Goal: Navigation & Orientation: Find specific page/section

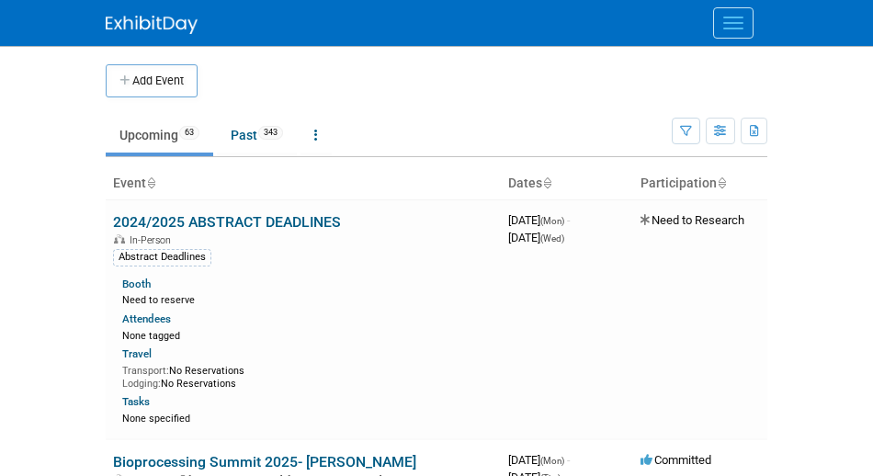
click at [722, 21] on button "Menu" at bounding box center [733, 22] width 40 height 31
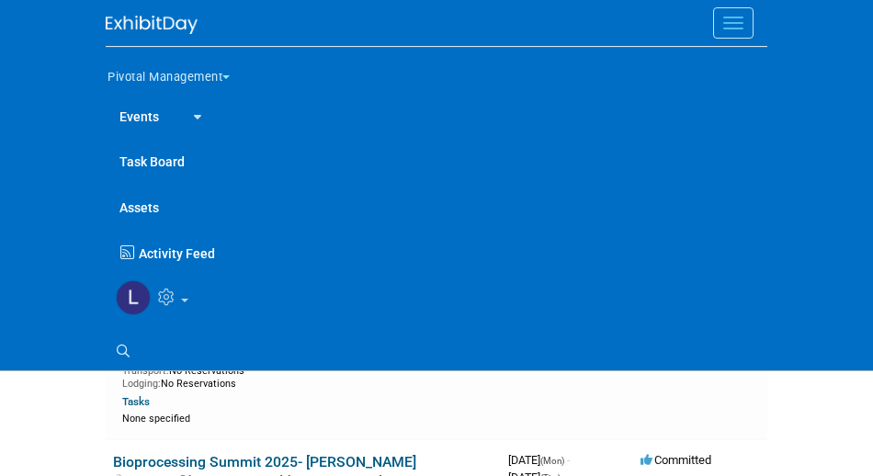
click at [144, 119] on link "Events" at bounding box center [139, 116] width 67 height 46
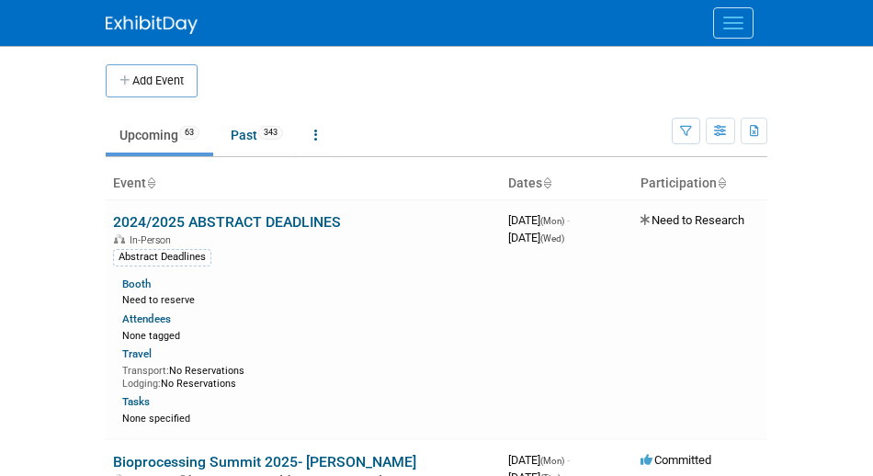
click at [722, 14] on button "Menu" at bounding box center [733, 22] width 40 height 31
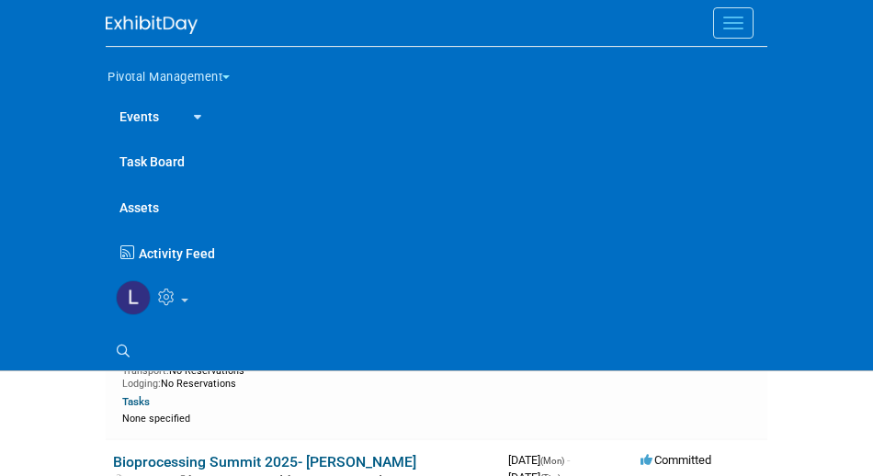
click at [198, 115] on icon at bounding box center [194, 117] width 15 height 12
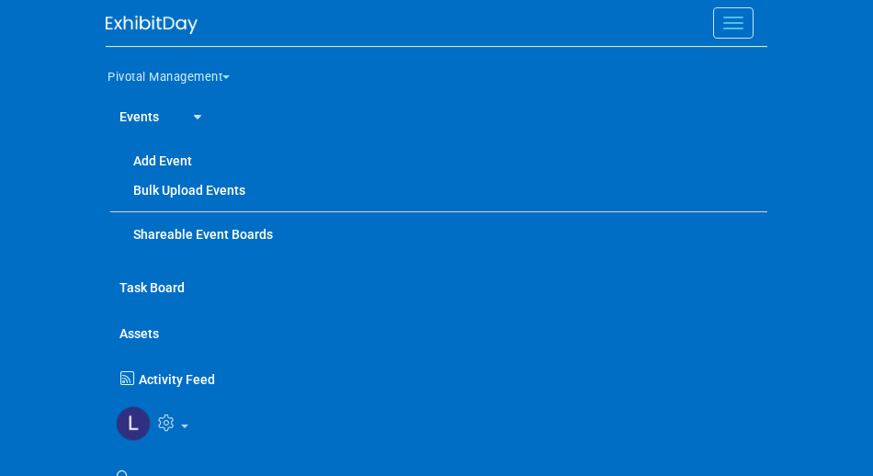
click at [739, 26] on button "Menu" at bounding box center [733, 22] width 40 height 31
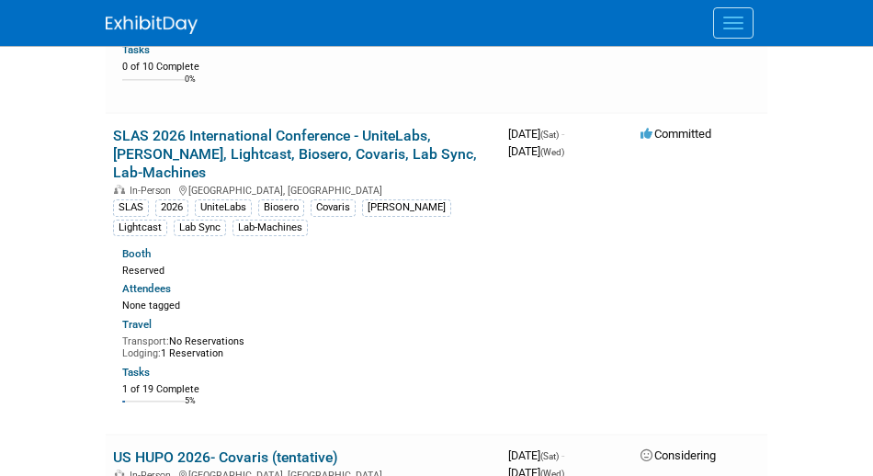
scroll to position [11859, 0]
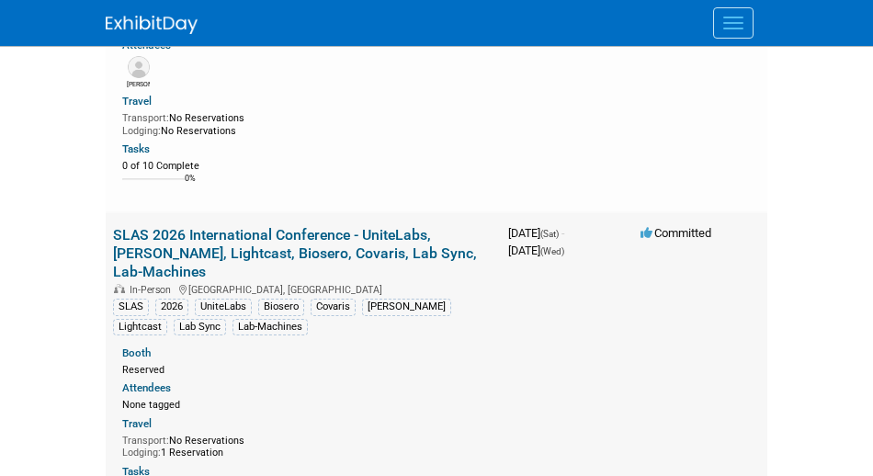
click at [322, 253] on link "SLAS 2026 International Conference - UniteLabs, [PERSON_NAME], Lightcast, Biose…" at bounding box center [295, 253] width 364 height 54
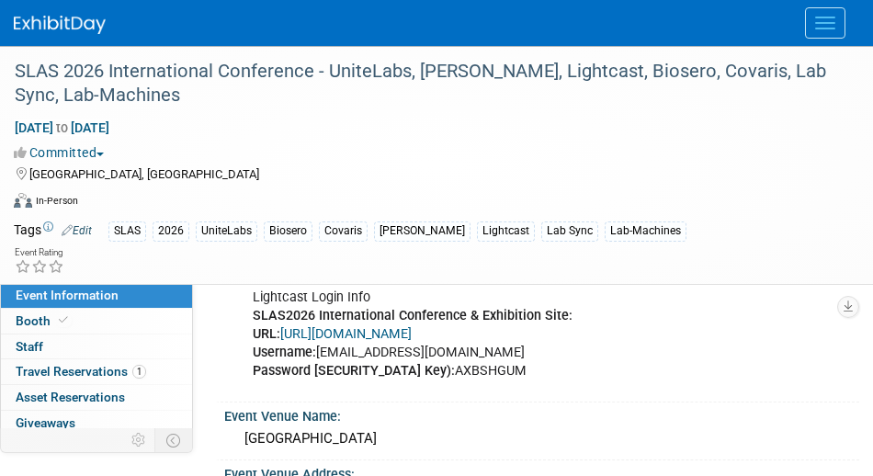
scroll to position [1906, 0]
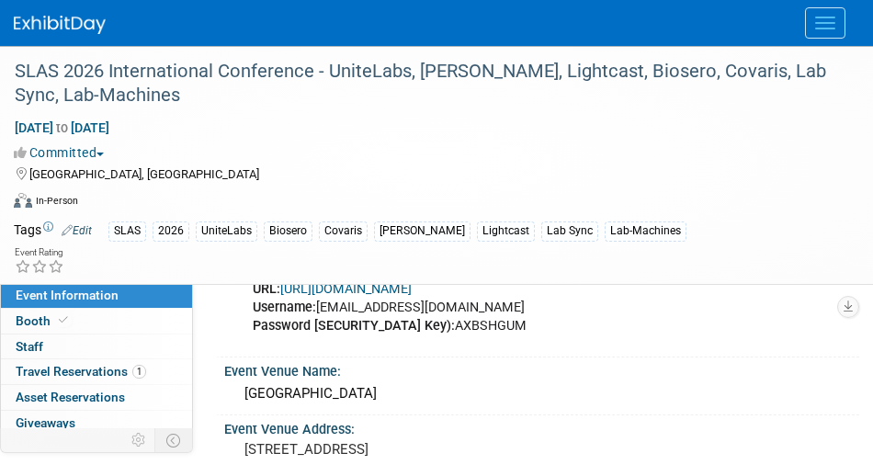
click at [412, 297] on link "https://www.conferenceharvester.com/harvester2ex/login.asp?EventKey=ANXMFLVZ" at bounding box center [345, 289] width 131 height 16
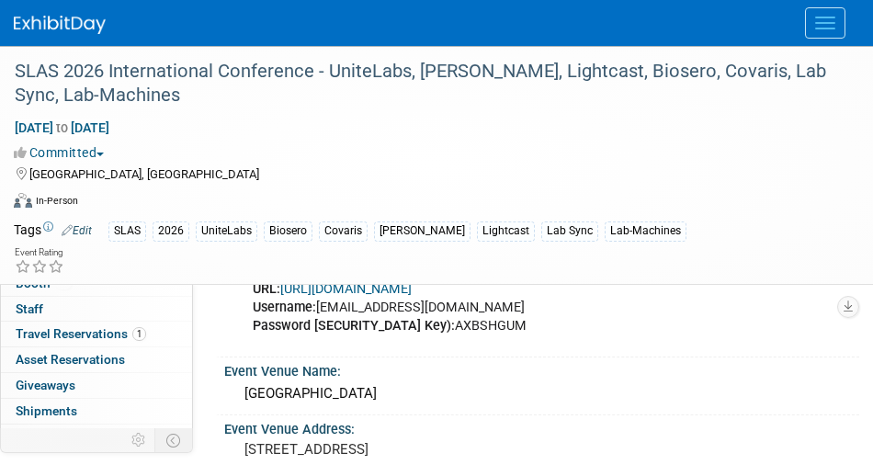
scroll to position [19, 0]
